Goal: Information Seeking & Learning: Compare options

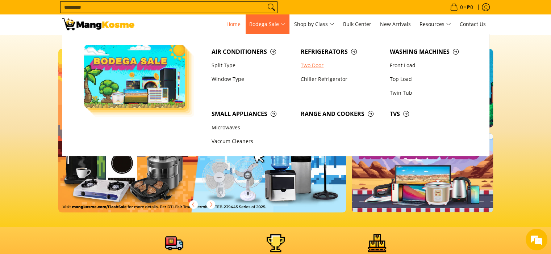
click at [313, 68] on link "Two Door" at bounding box center [341, 66] width 89 height 14
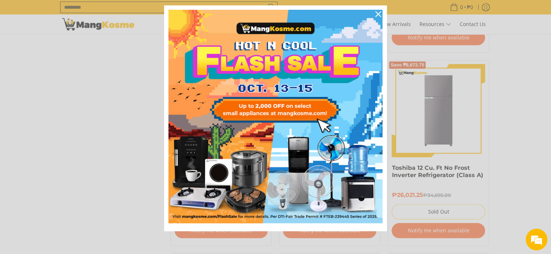
scroll to position [724, 0]
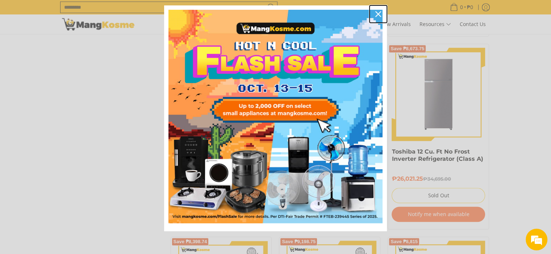
click at [375, 12] on icon "close icon" at bounding box center [378, 14] width 6 height 6
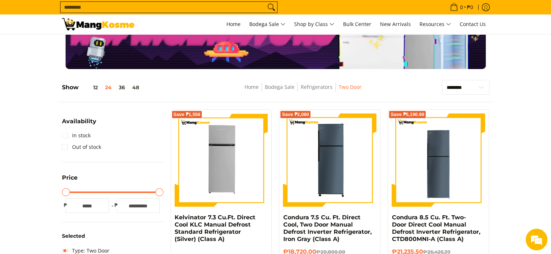
scroll to position [14, 0]
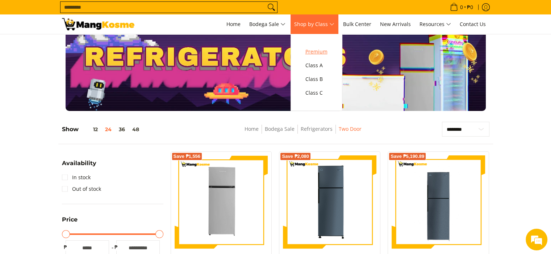
click at [327, 51] on span "Premium" at bounding box center [316, 51] width 22 height 9
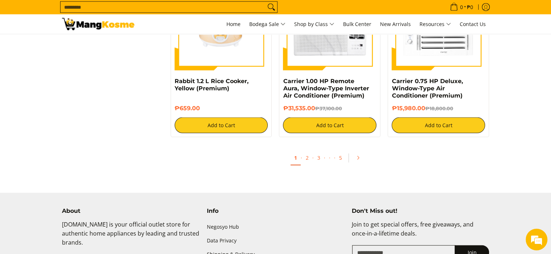
scroll to position [1520, 0]
